Goal: Information Seeking & Learning: Learn about a topic

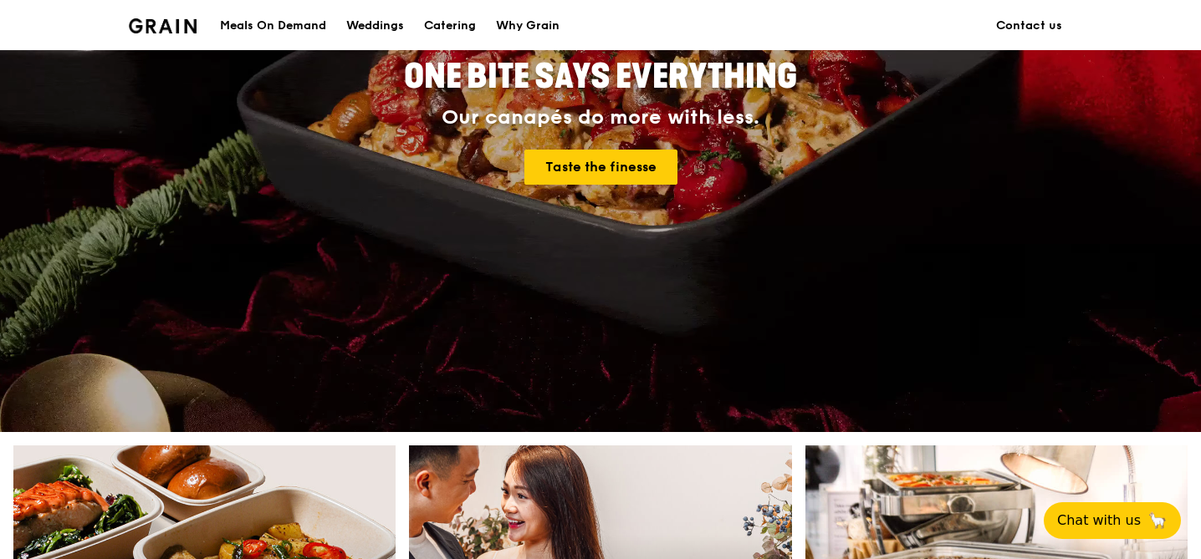
scroll to position [285, 0]
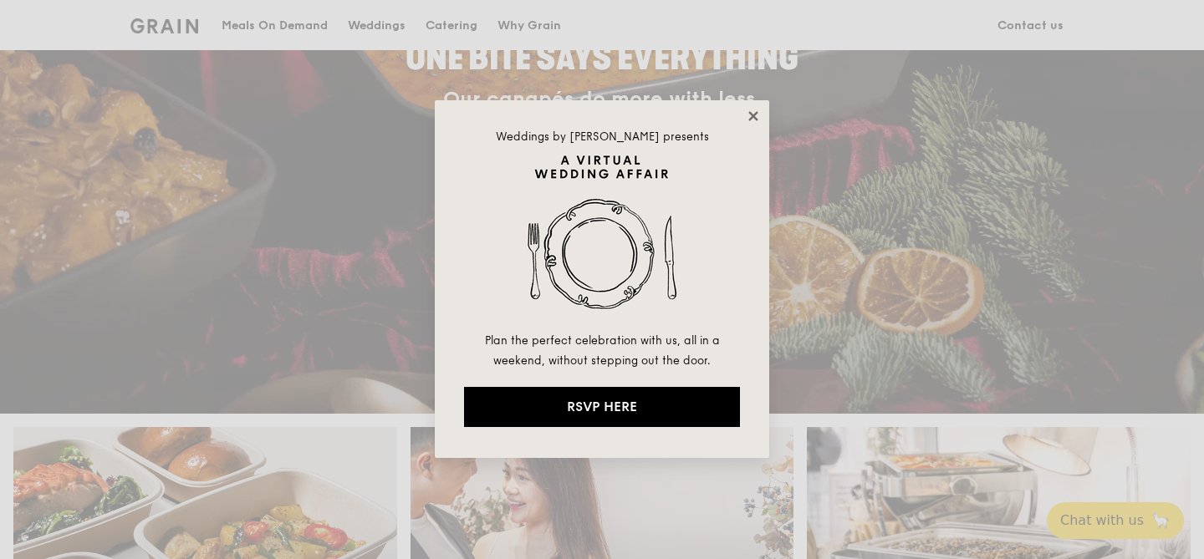
click at [755, 120] on icon at bounding box center [753, 116] width 15 height 15
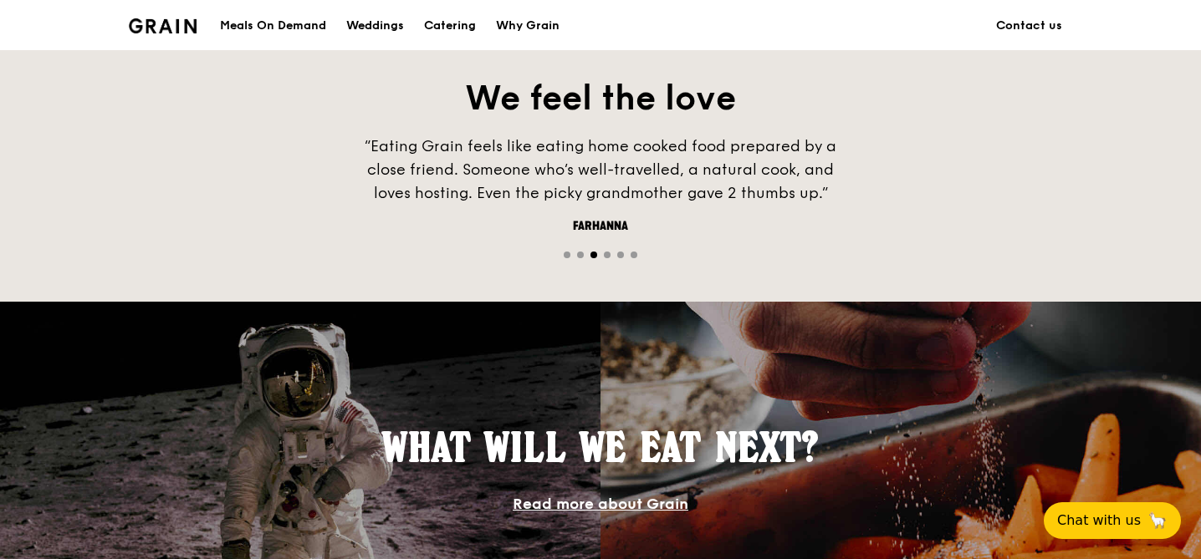
scroll to position [1144, 0]
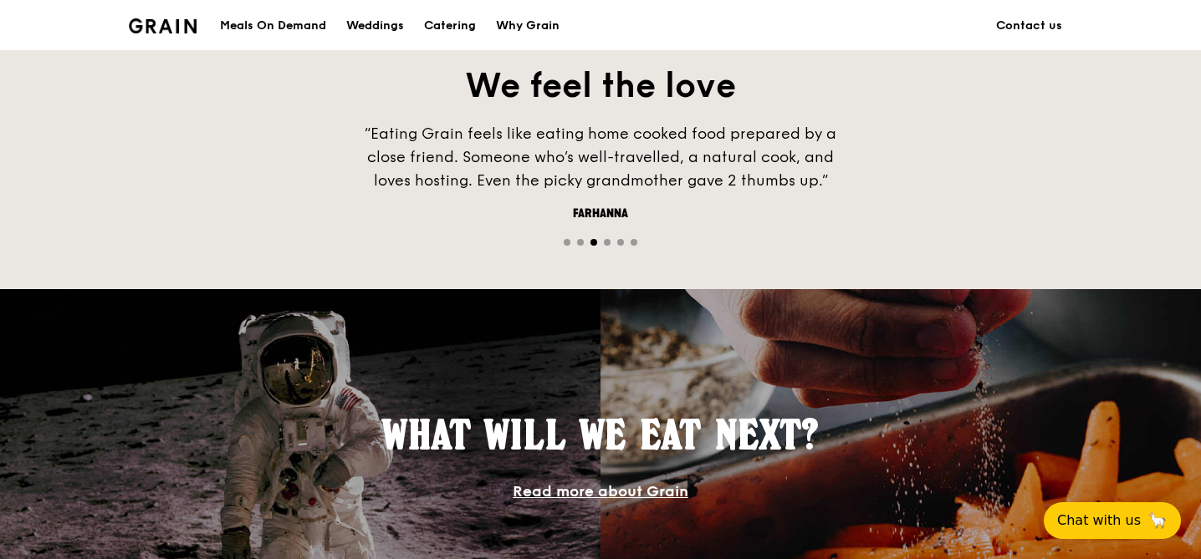
click at [600, 489] on link "Read more about Grain" at bounding box center [601, 492] width 176 height 18
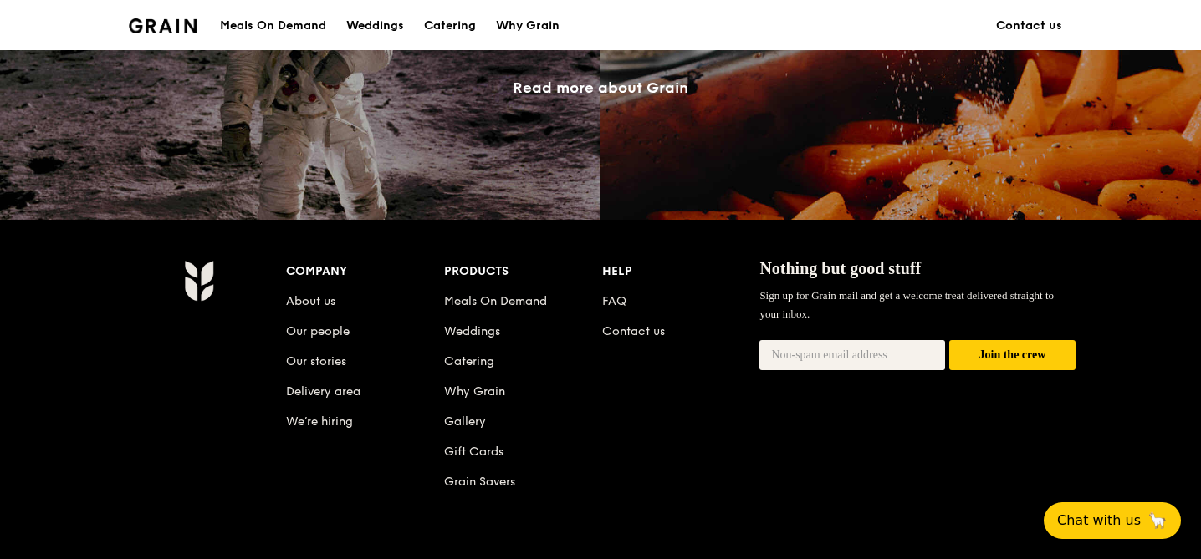
scroll to position [1579, 0]
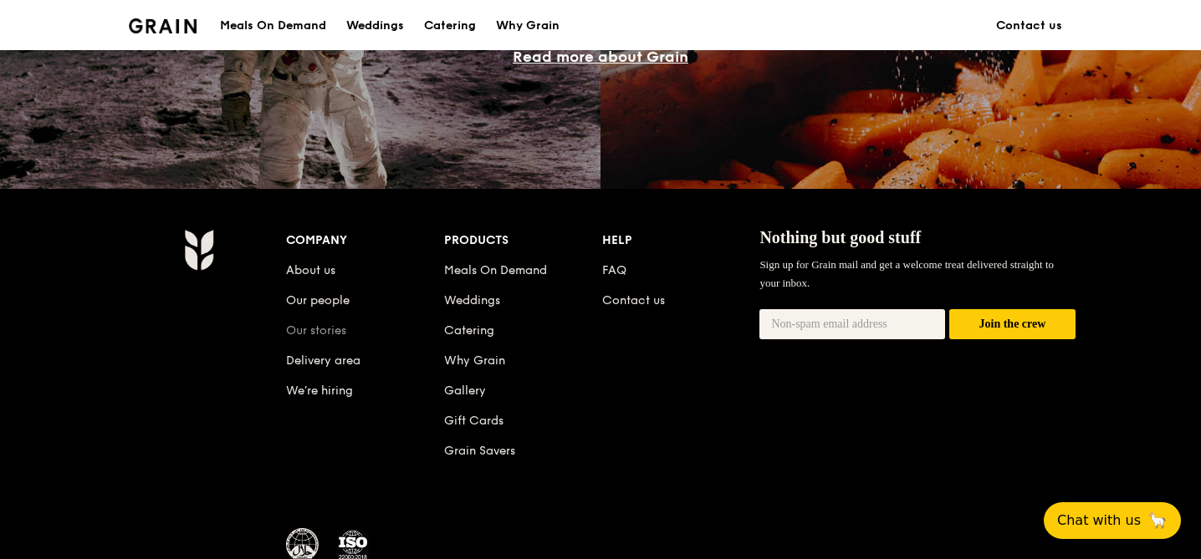
click at [324, 329] on link "Our stories" at bounding box center [316, 331] width 60 height 14
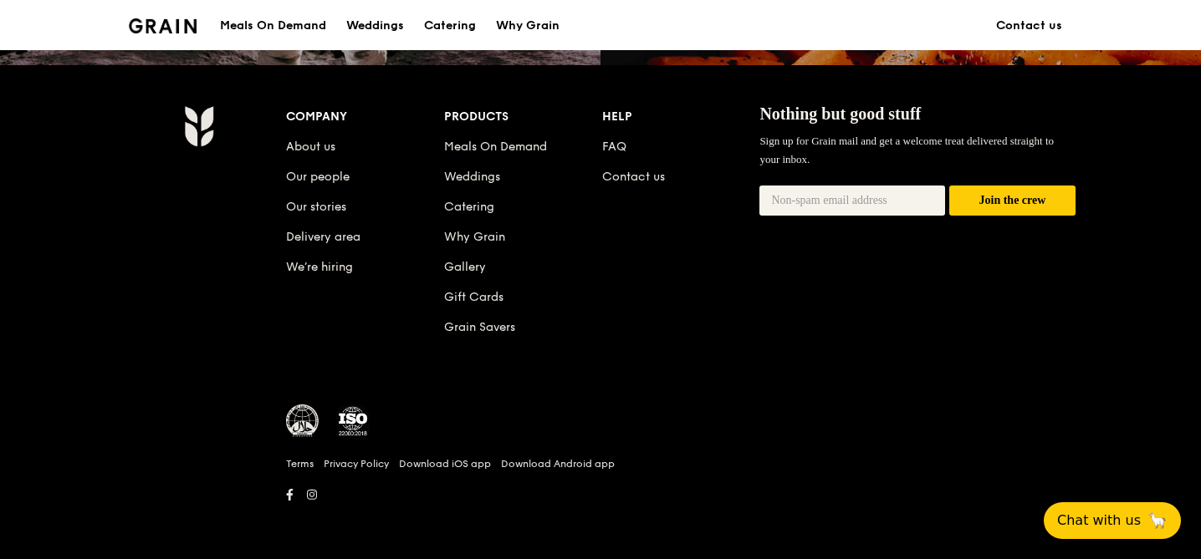
scroll to position [1703, 0]
click at [303, 272] on link "We’re hiring" at bounding box center [319, 267] width 67 height 14
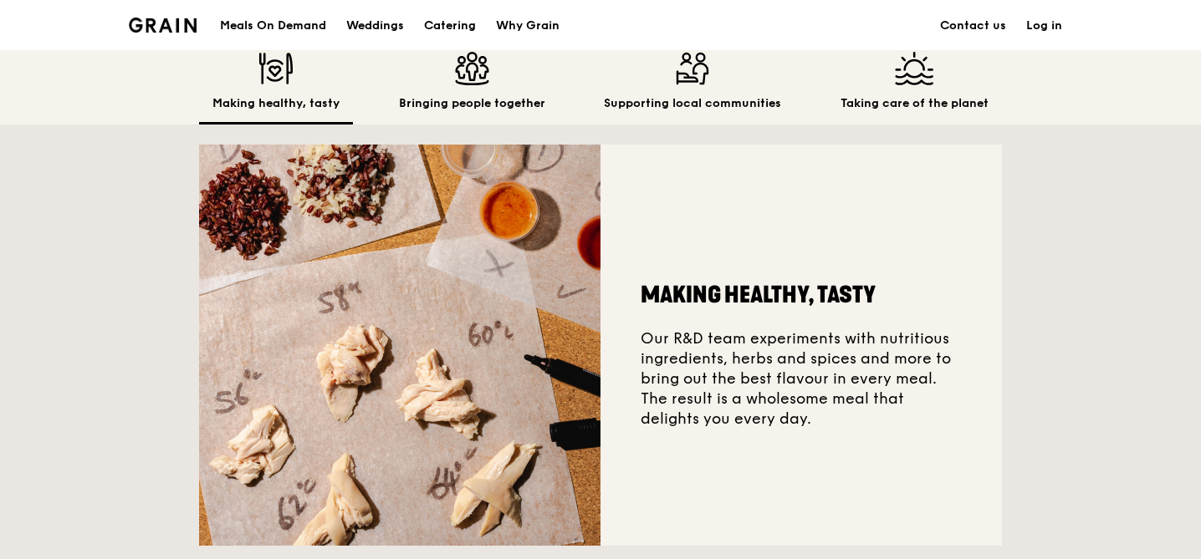
scroll to position [507, 0]
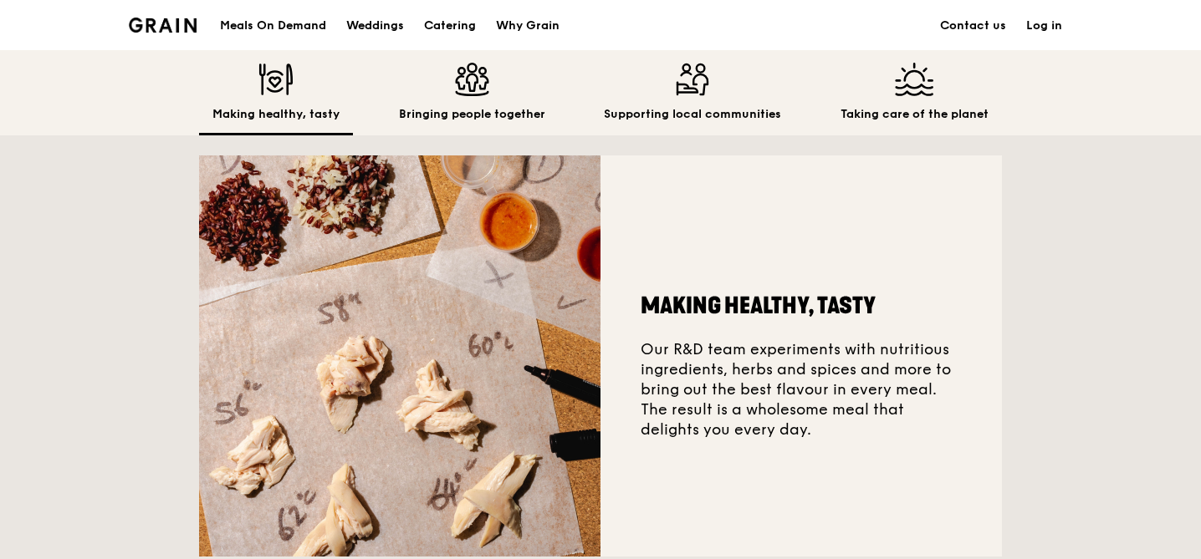
click at [460, 100] on div "Bringing people together" at bounding box center [472, 99] width 173 height 73
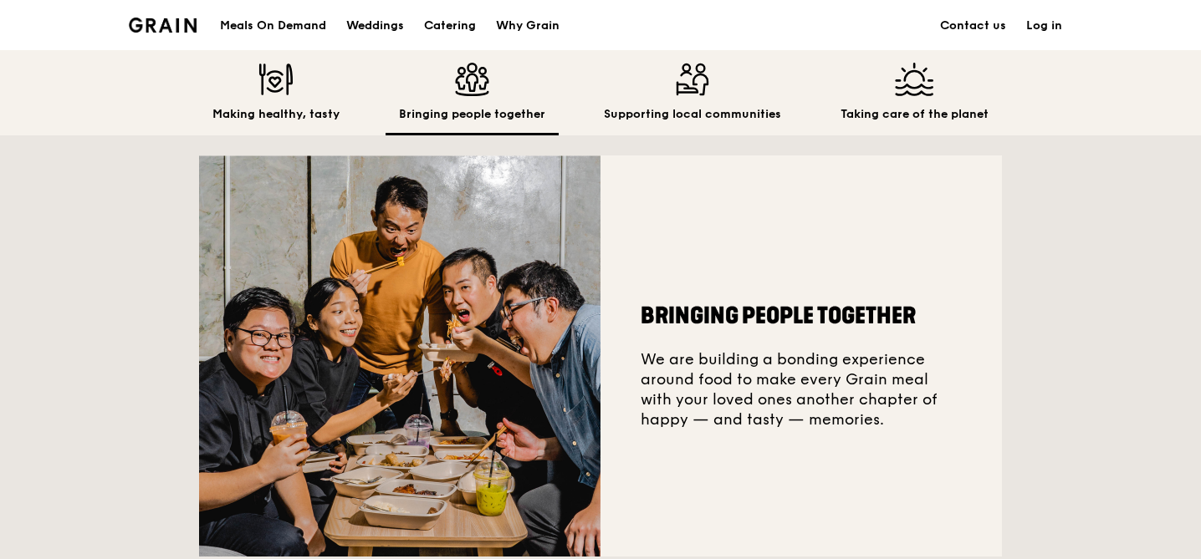
click at [701, 104] on div "Supporting local communities" at bounding box center [692, 99] width 204 height 73
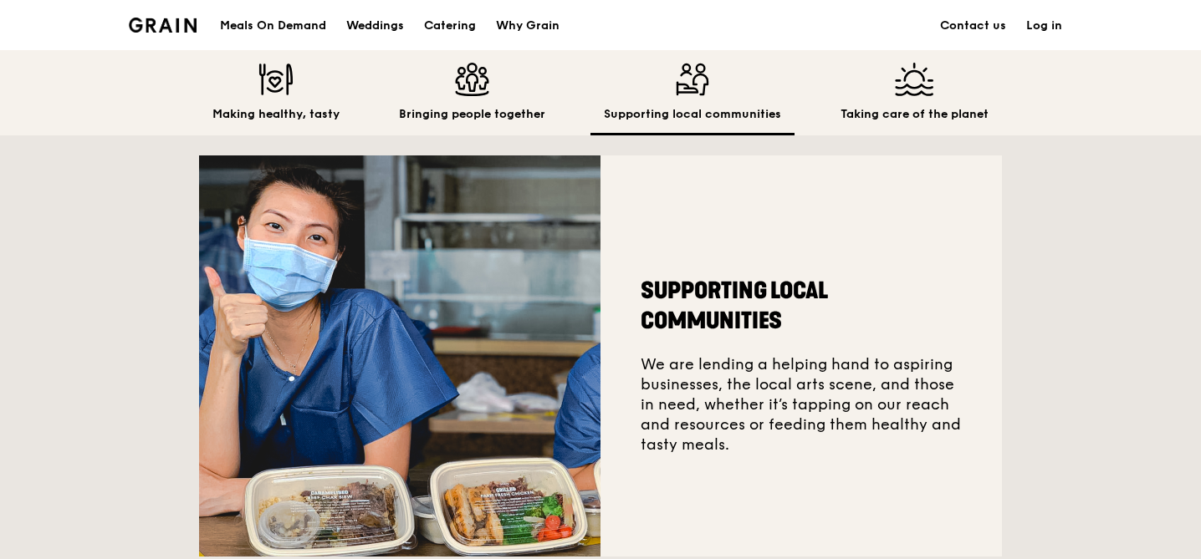
click at [917, 115] on h2 "Taking care of the planet" at bounding box center [914, 114] width 148 height 17
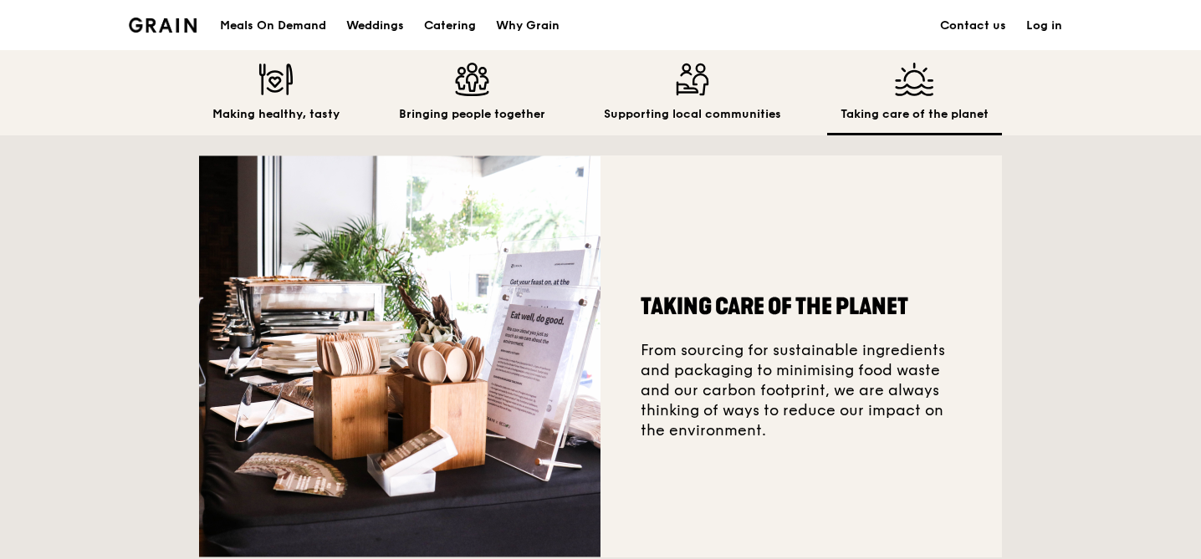
click at [493, 79] on img at bounding box center [472, 79] width 146 height 33
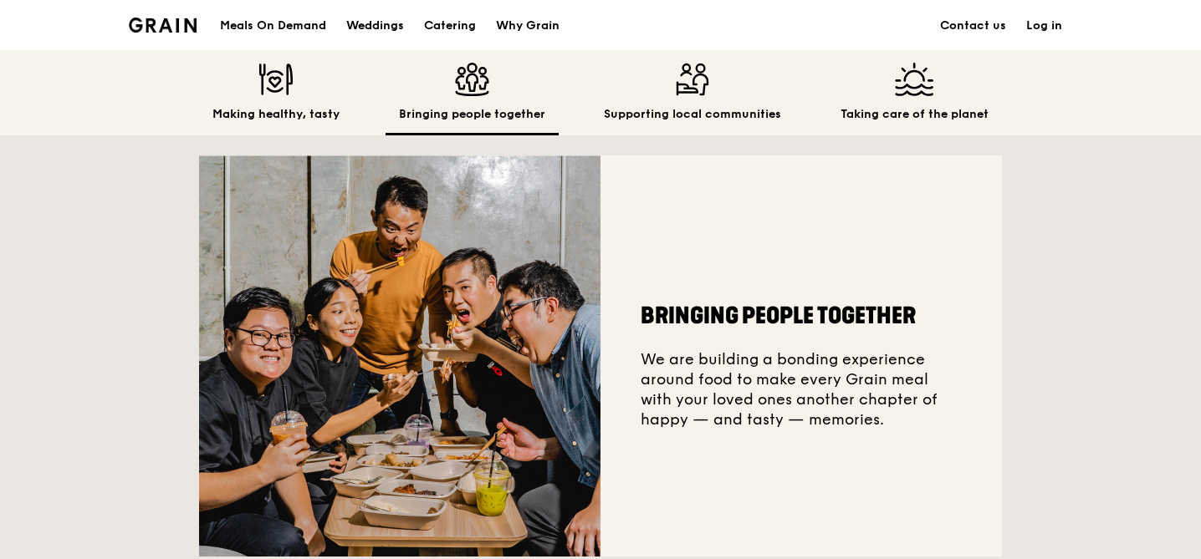
click at [322, 71] on img at bounding box center [275, 79] width 127 height 33
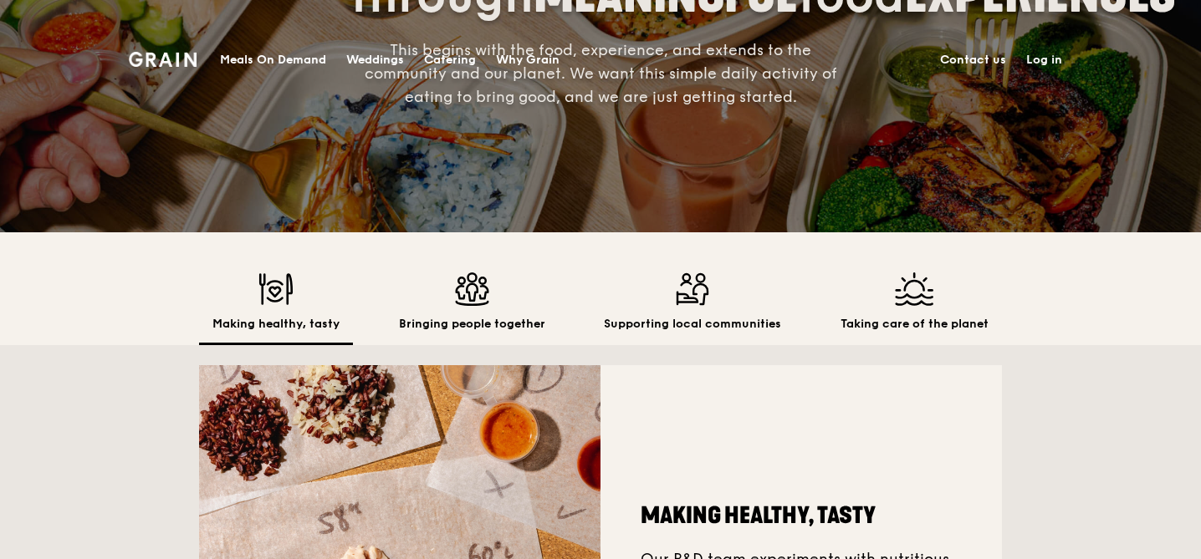
scroll to position [0, 0]
